Goal: Find specific page/section: Find specific page/section

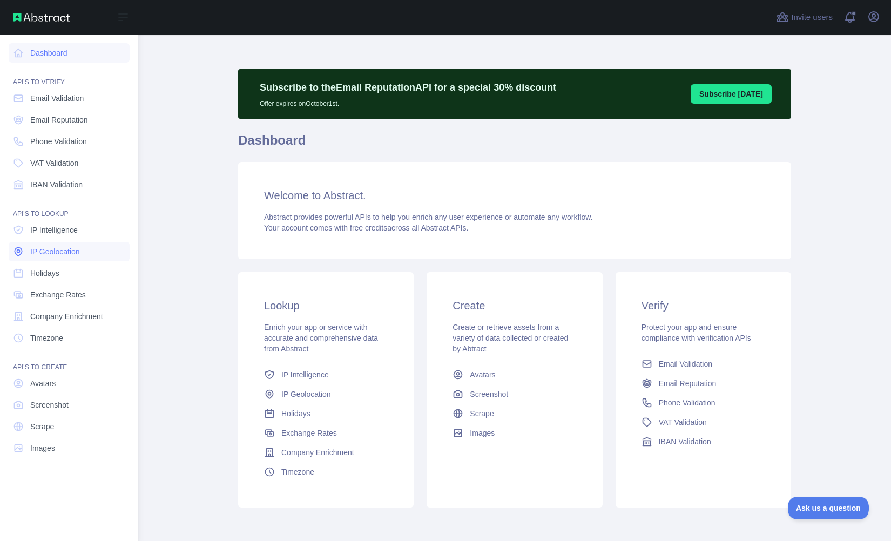
click at [59, 253] on span "IP Geolocation" at bounding box center [55, 251] width 50 height 11
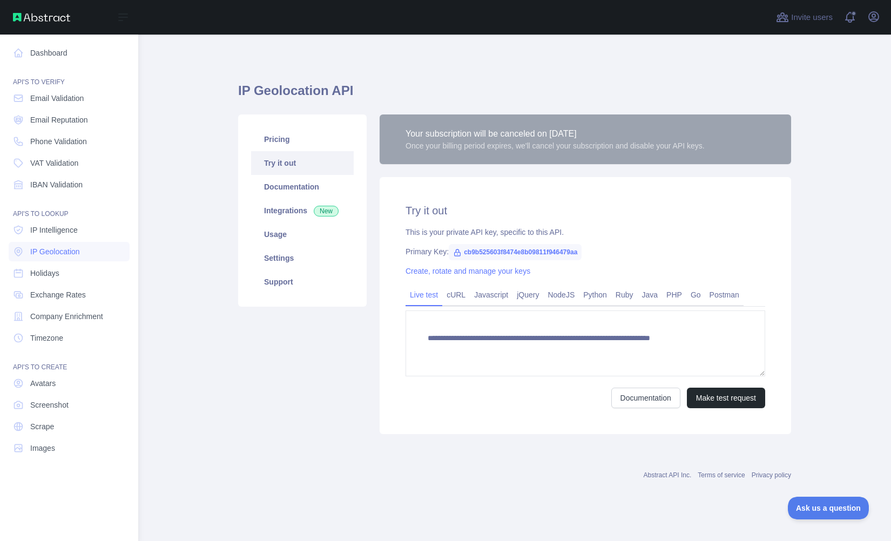
type textarea "**********"
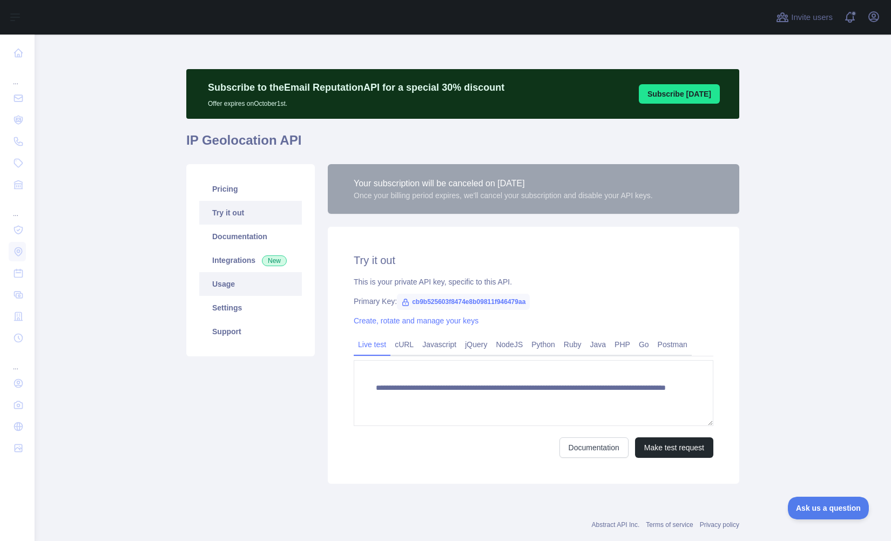
click at [226, 288] on link "Usage" at bounding box center [250, 284] width 103 height 24
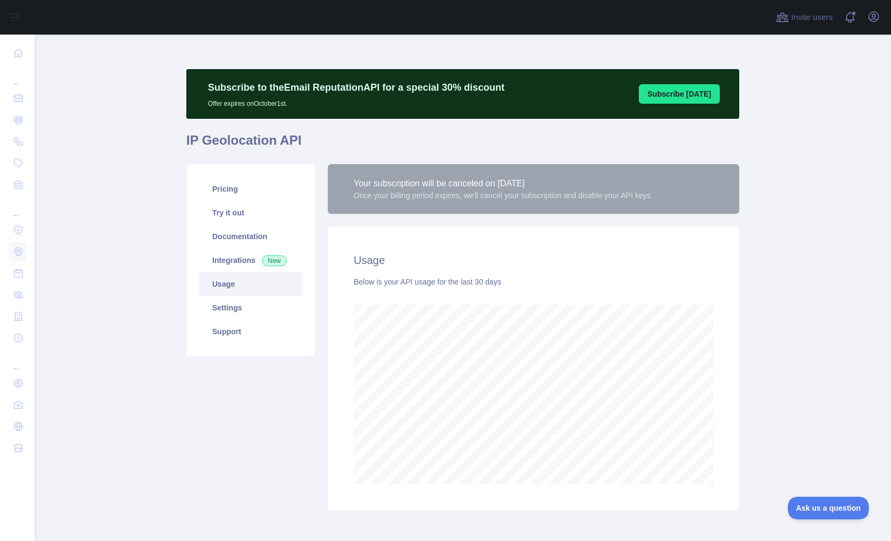
scroll to position [506, 848]
